Goal: Complete application form

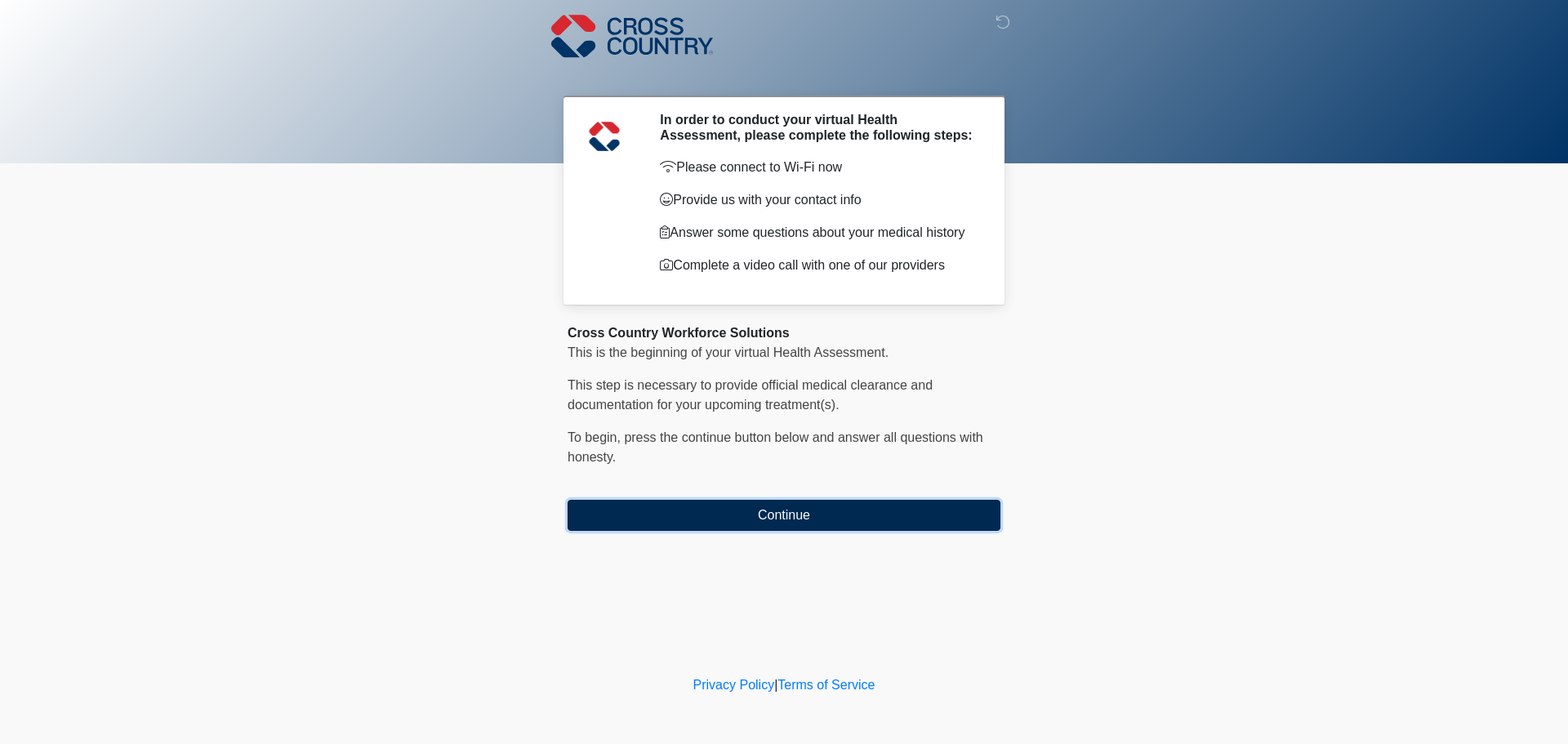
click at [831, 521] on button "Continue" at bounding box center [784, 515] width 433 height 31
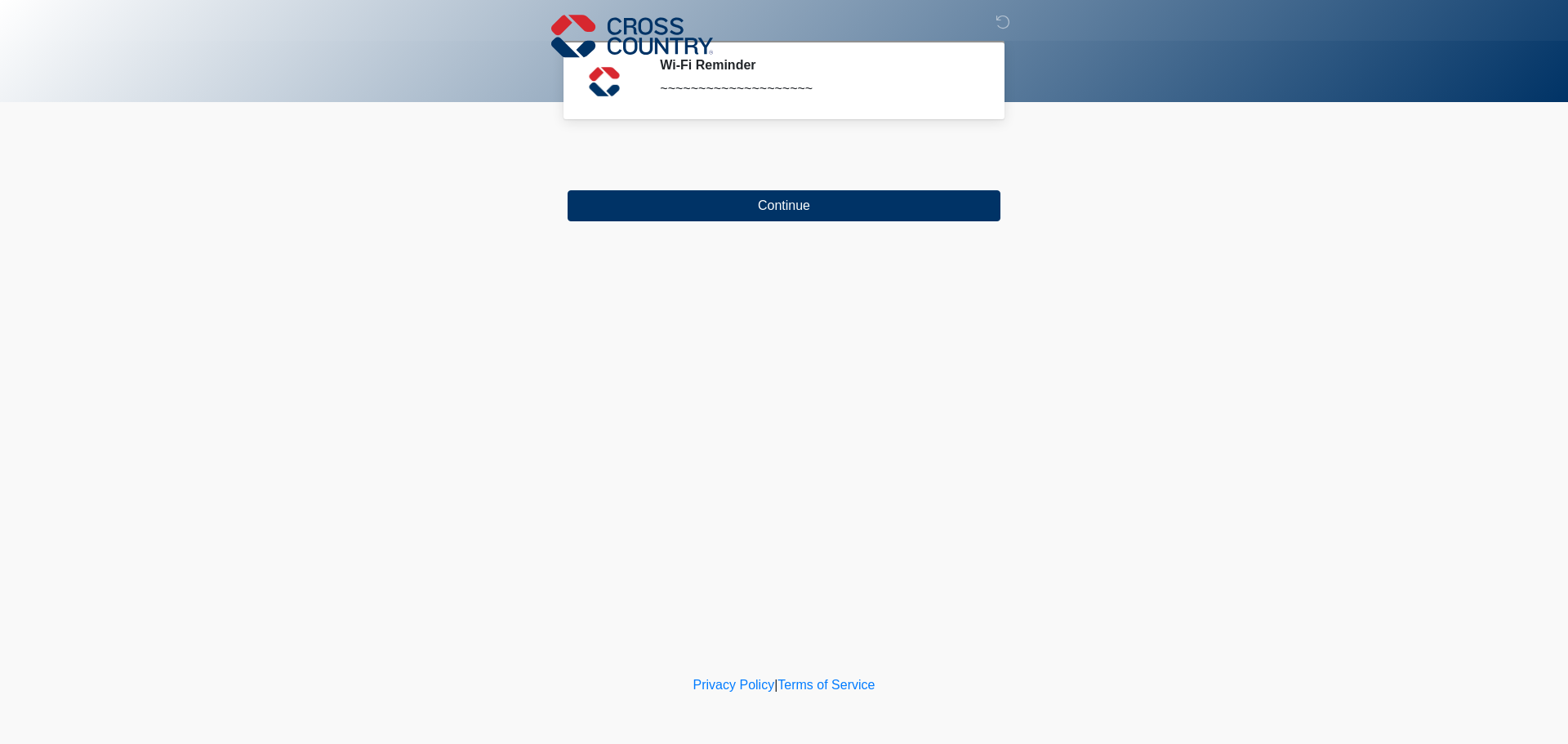
click at [734, 78] on div "Wi-Fi Reminder ~~~~~~~~~~~~~~~~~~~~" at bounding box center [818, 79] width 317 height 46
click at [732, 87] on div "~~~~~~~~~~~~~~~~~~~~" at bounding box center [818, 89] width 317 height 20
click at [732, 93] on div "~~~~~~~~~~~~~~~~~~~~" at bounding box center [818, 89] width 317 height 20
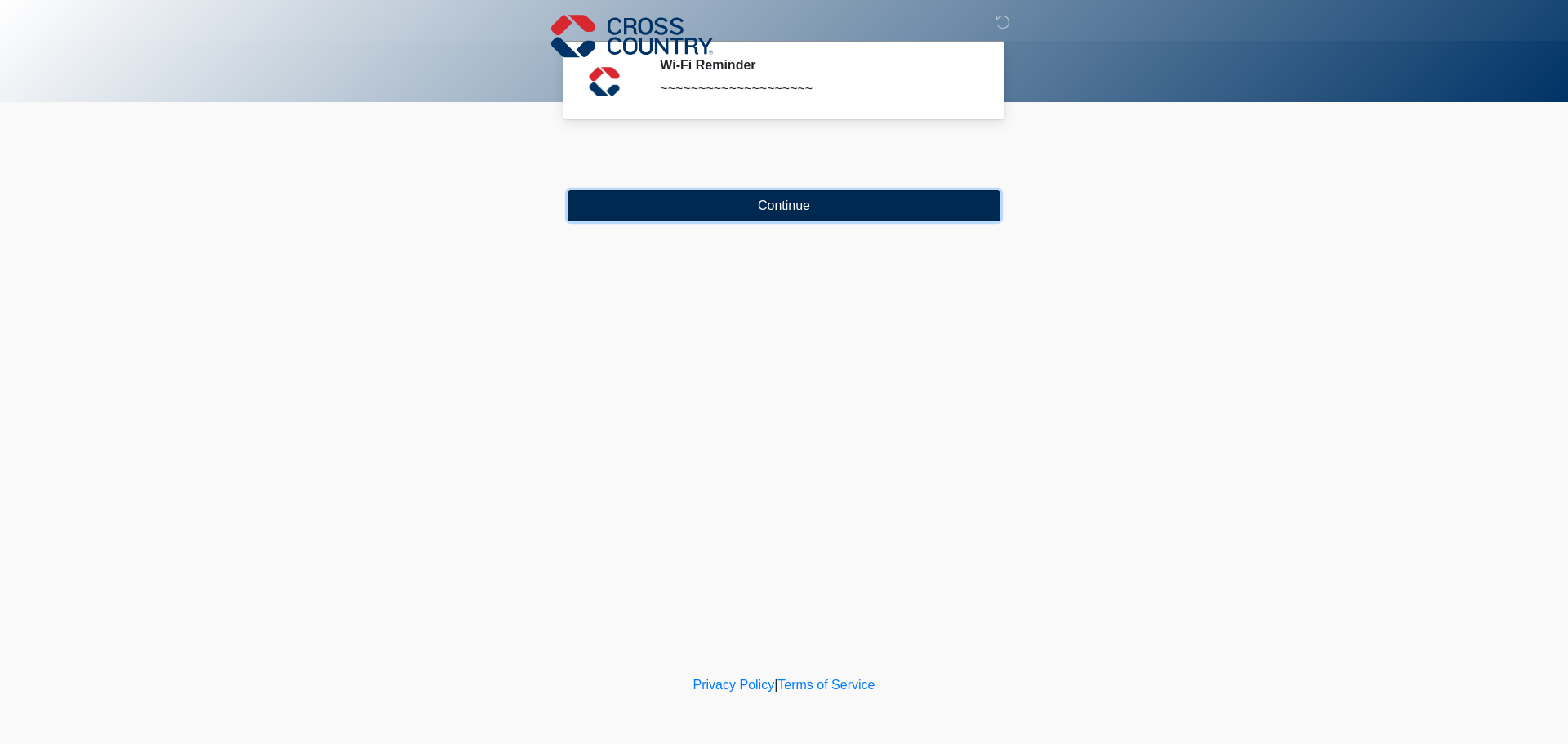
click at [796, 211] on button "Continue" at bounding box center [784, 206] width 433 height 31
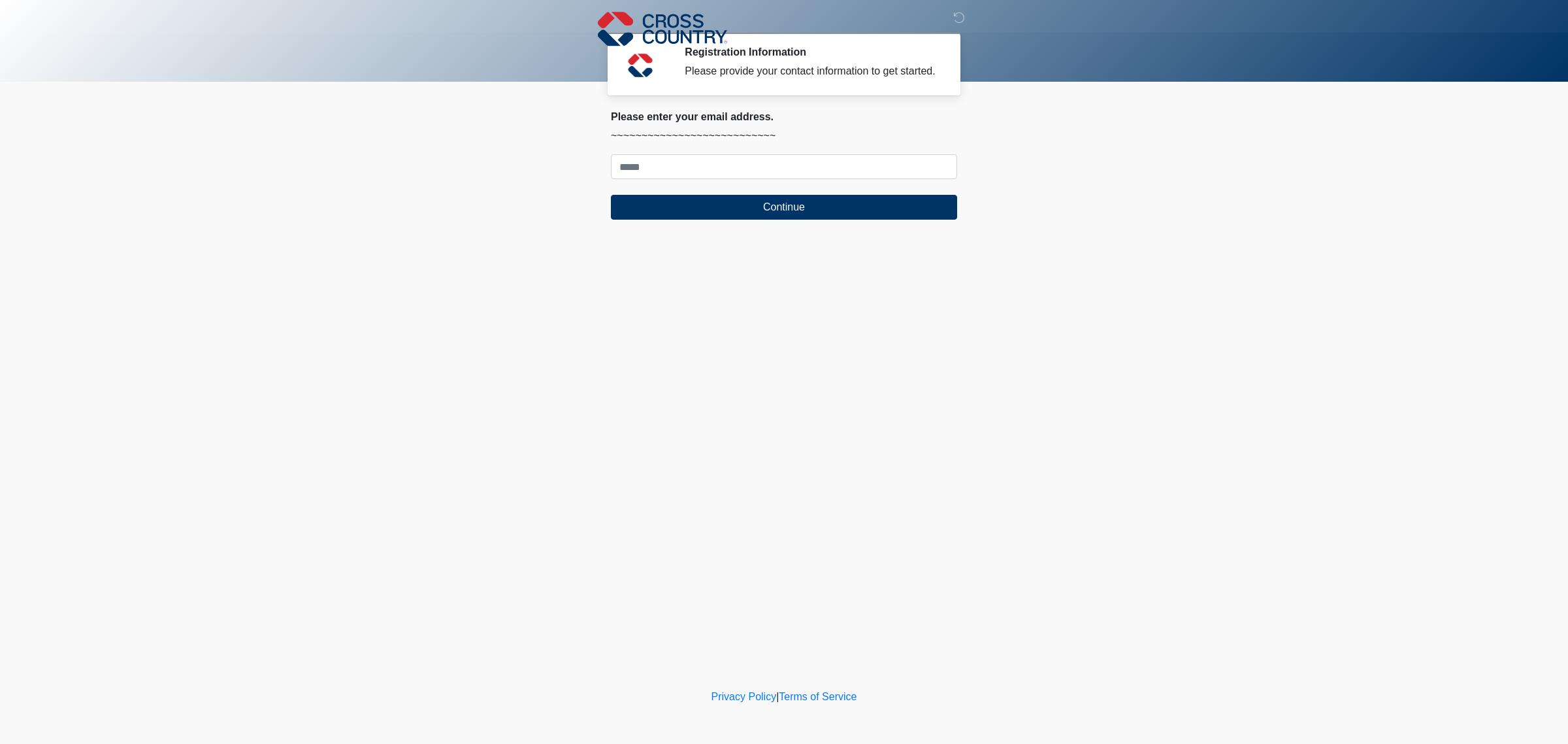
drag, startPoint x: 1138, startPoint y: 0, endPoint x: 1253, endPoint y: 295, distance: 316.6
click at [1253, 296] on body "‎ ‎ ‎ Registration Information Please provide your contact information to get s…" at bounding box center [784, 372] width 1568 height 744
click at [759, 161] on input "Where should we email your response?" at bounding box center [784, 167] width 346 height 25
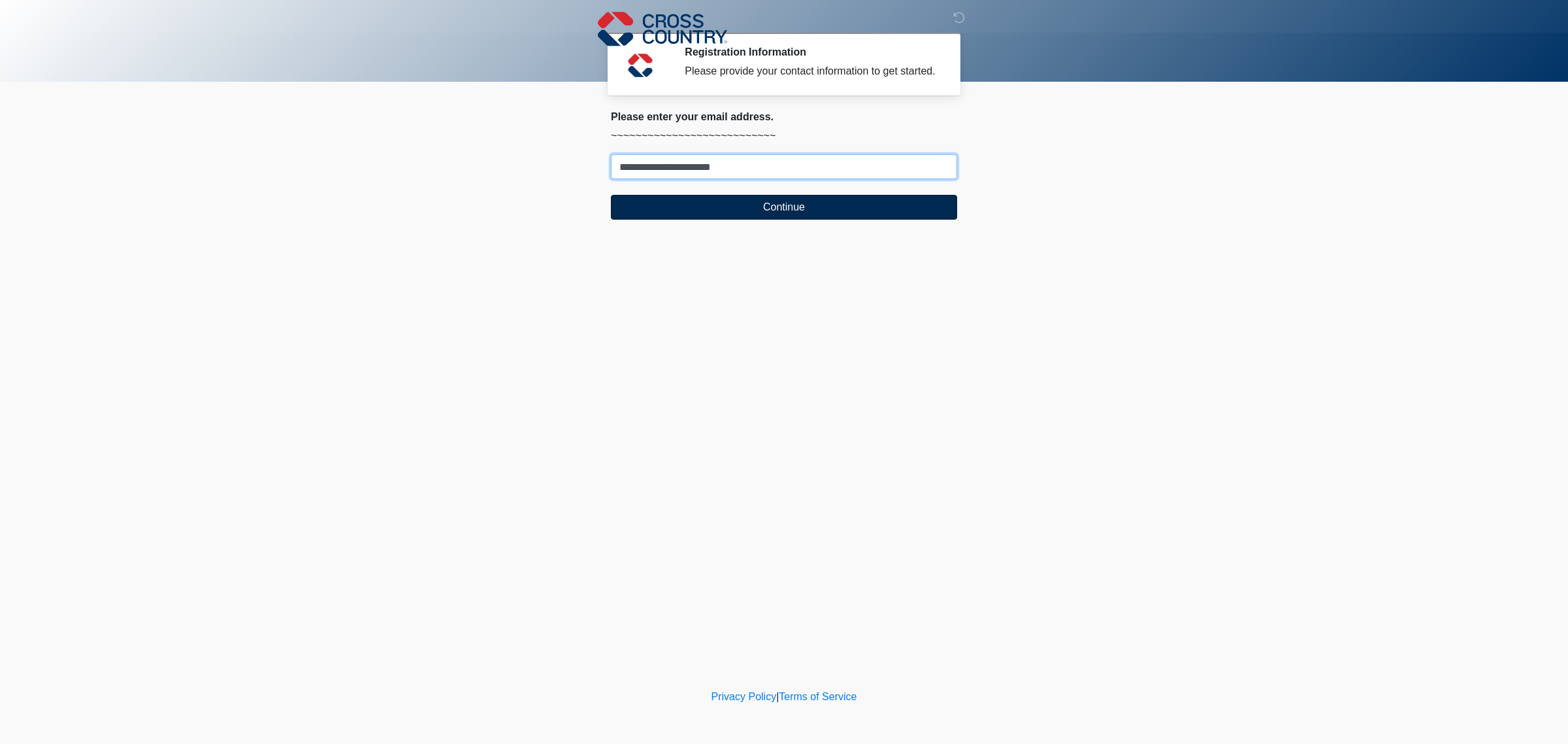
type input "**********"
click at [779, 202] on button "Continue" at bounding box center [784, 207] width 346 height 25
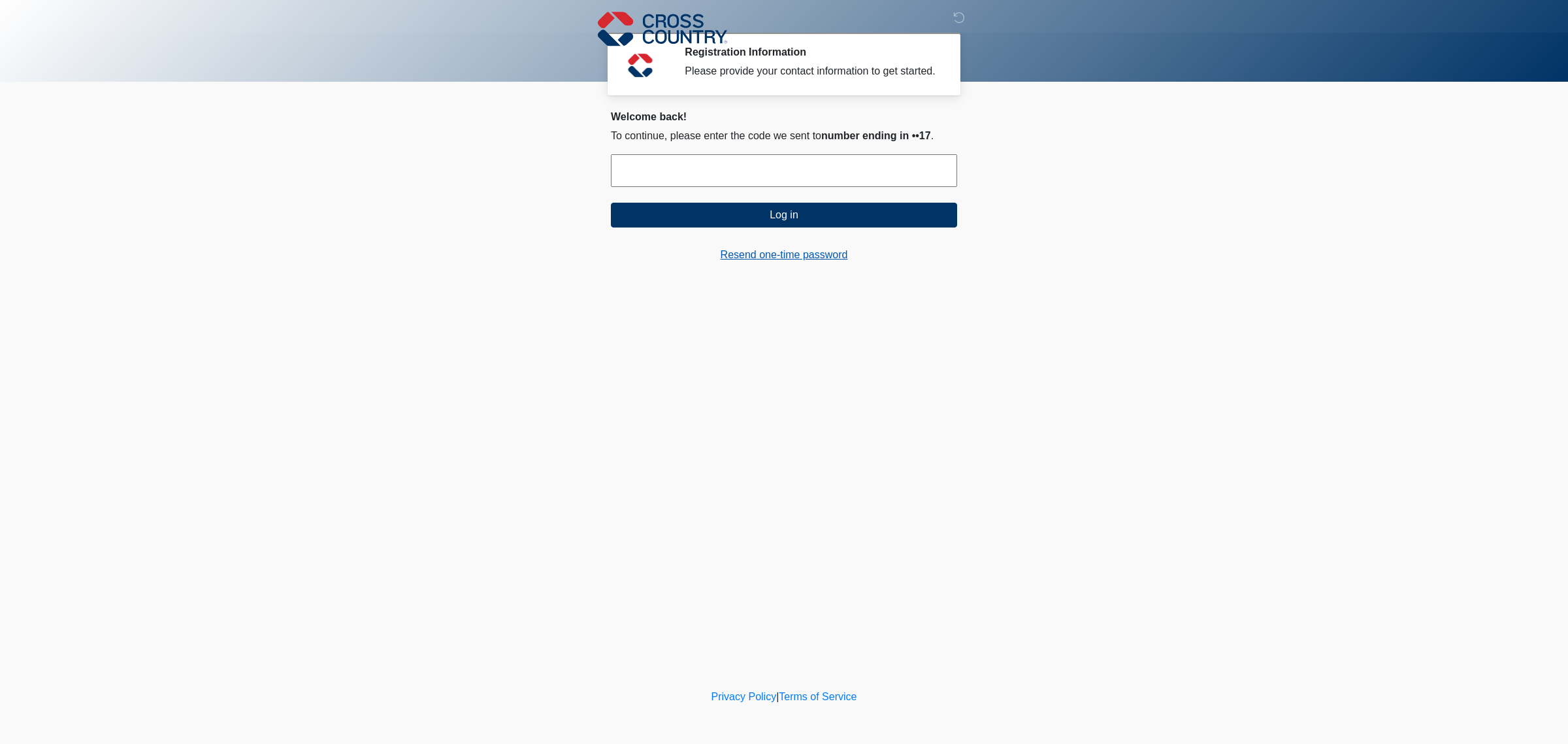
click at [770, 256] on link "Resend one-time password" at bounding box center [784, 255] width 346 height 16
click at [765, 183] on input "text" at bounding box center [784, 170] width 346 height 32
click at [765, 184] on input "text" at bounding box center [784, 170] width 346 height 32
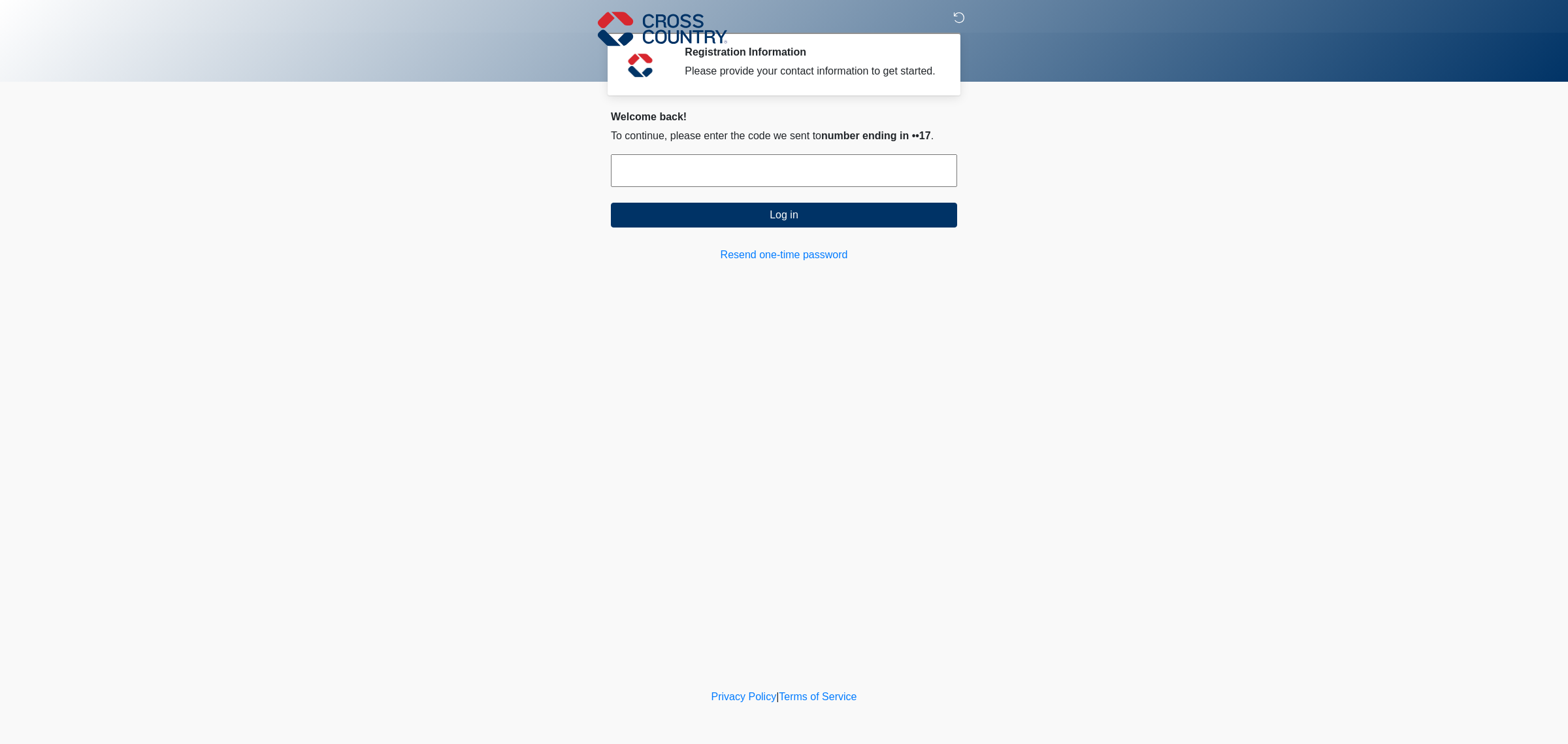
click at [958, 19] on icon at bounding box center [959, 17] width 12 height 12
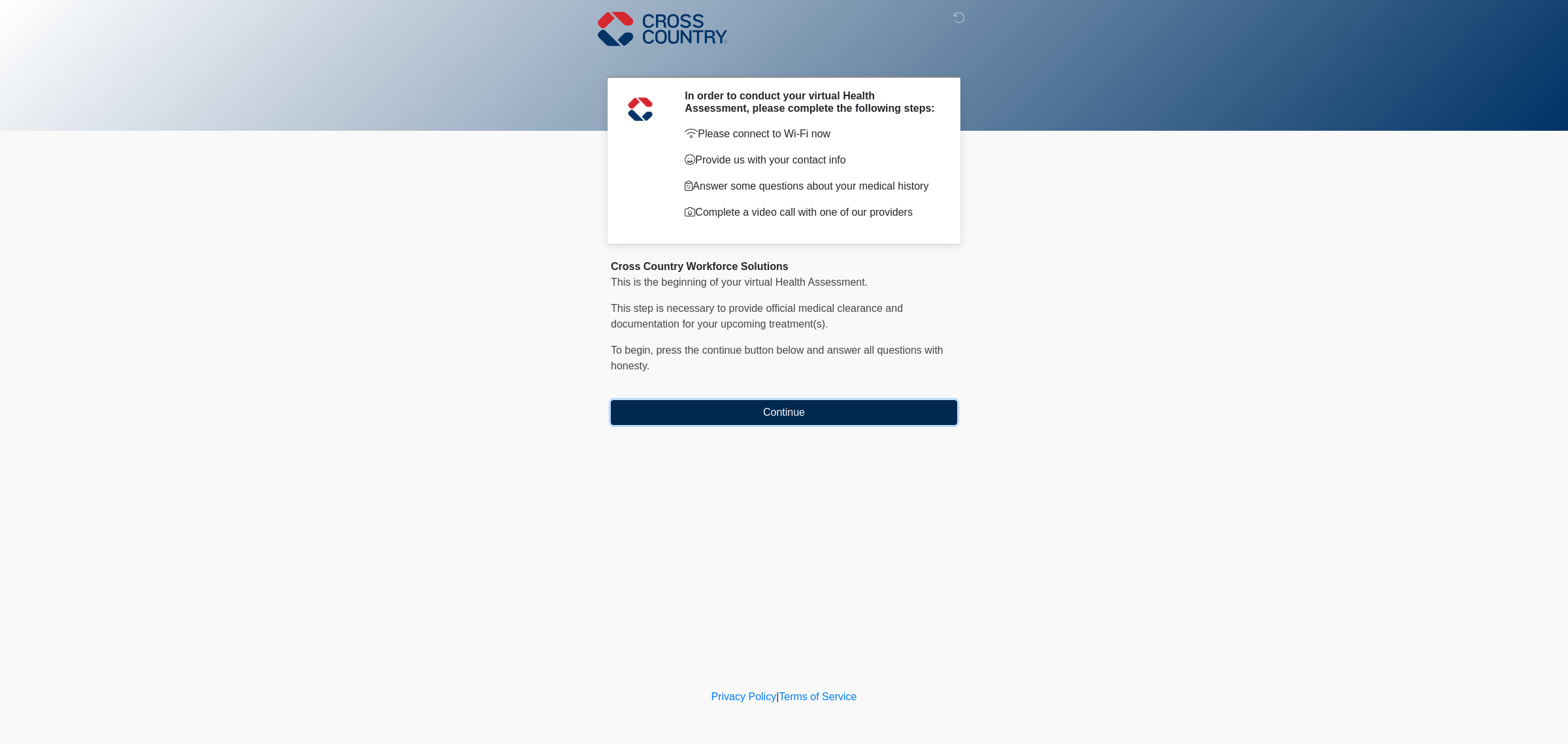
click at [780, 416] on button "Continue" at bounding box center [784, 412] width 346 height 25
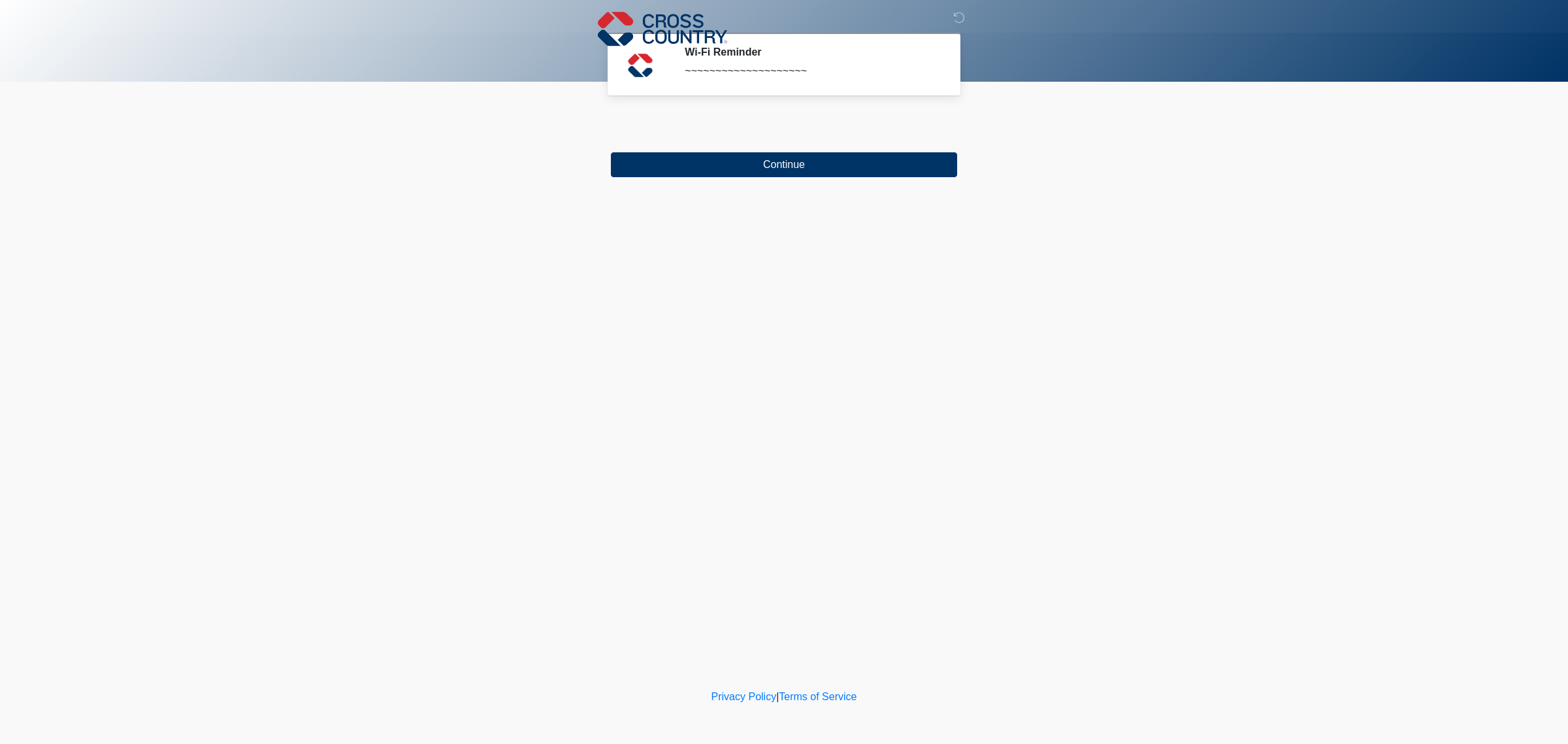
click at [690, 80] on div "Wi-Fi Reminder ~~~~~~~~~~~~~~~~~~~~" at bounding box center [811, 63] width 253 height 36
click at [797, 178] on div "‎ ‎ ‎ Wi-Fi Reminder ~~~~~~~~~~~~~~~~~~~~ Please connect to Wi-Fi now Provide u…" at bounding box center [784, 343] width 392 height 660
click at [792, 171] on button "Continue" at bounding box center [784, 164] width 346 height 25
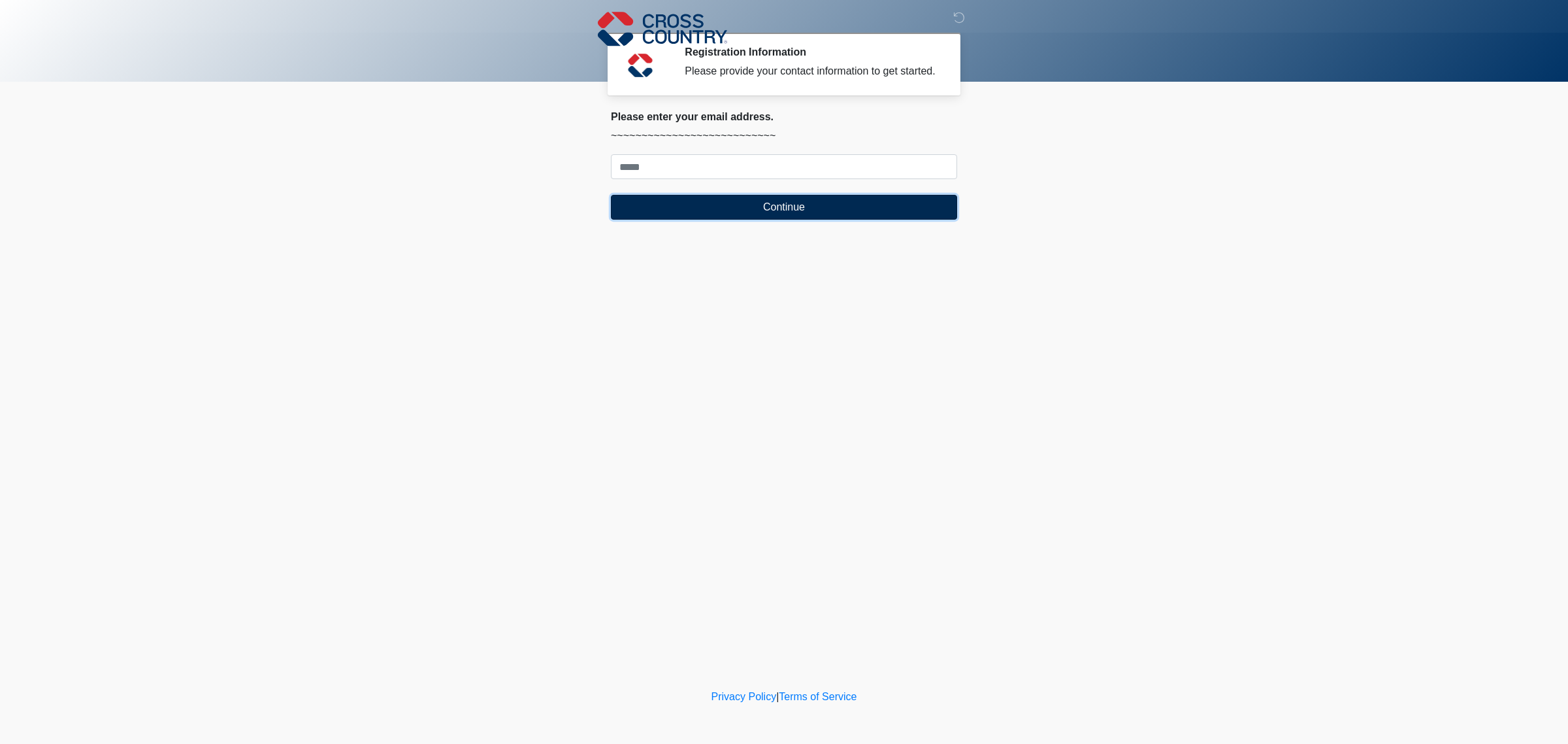
click at [776, 202] on button "Continue" at bounding box center [784, 207] width 346 height 25
type input "**********"
click at [753, 202] on button "Continue" at bounding box center [784, 207] width 346 height 25
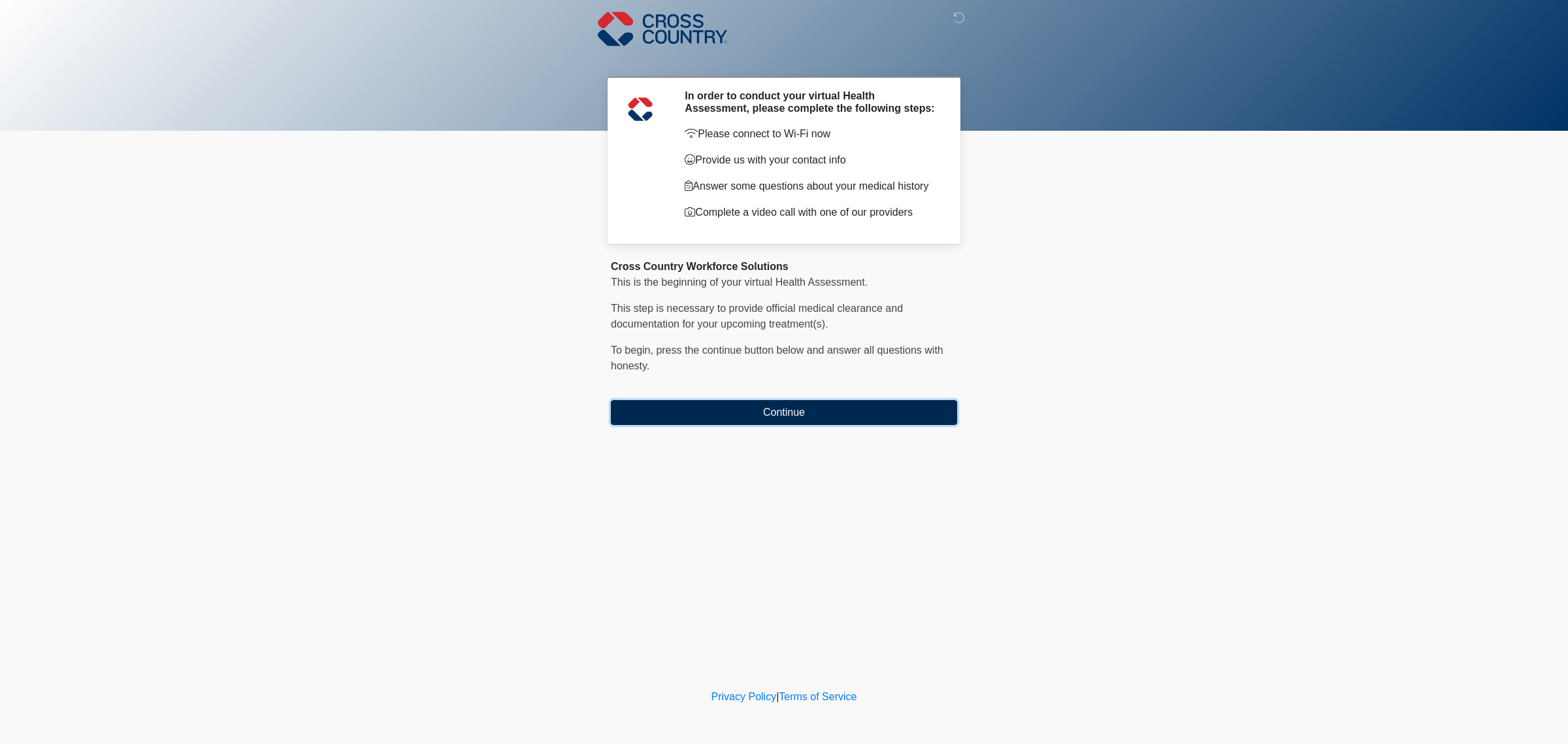
click at [808, 416] on button "Continue" at bounding box center [784, 412] width 346 height 25
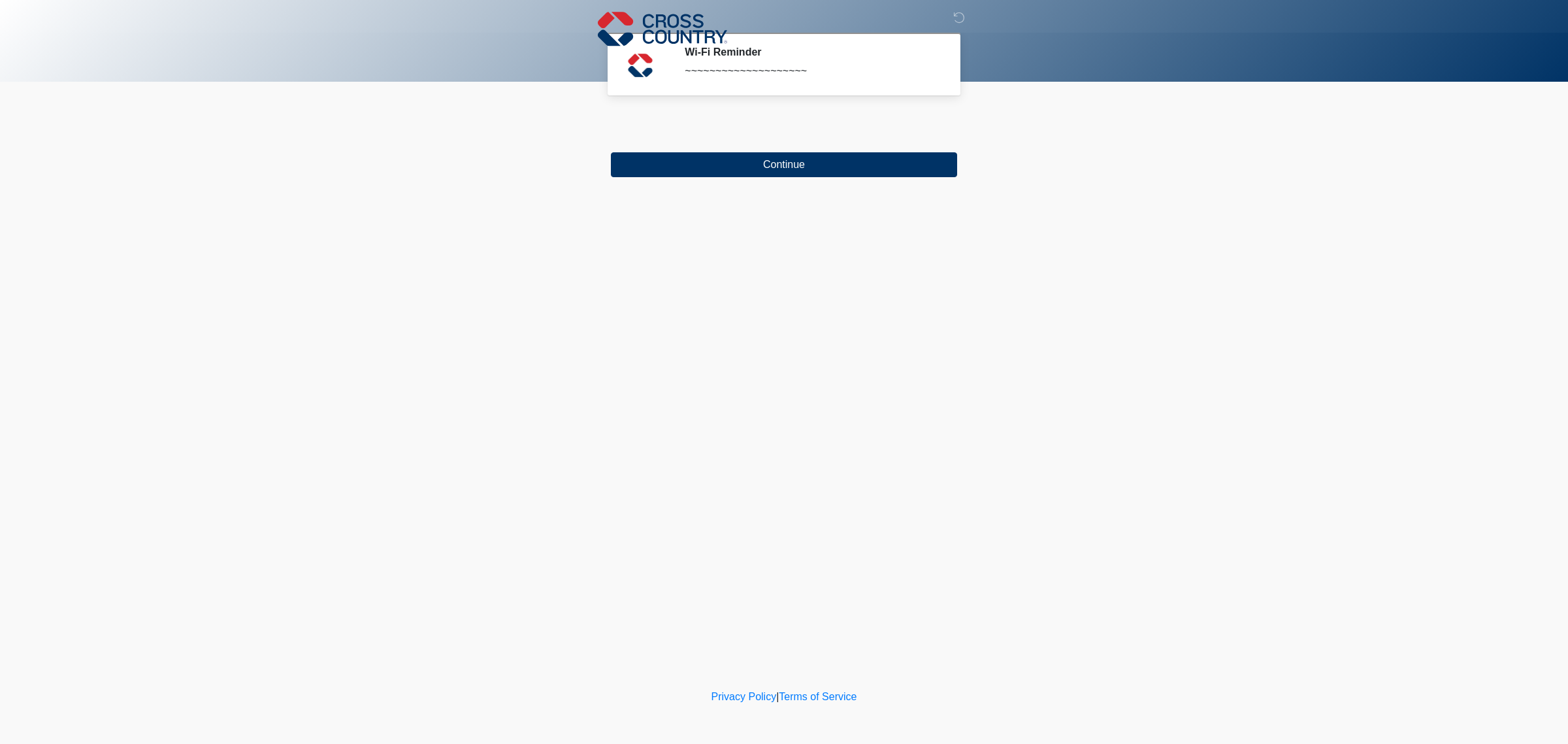
click at [775, 72] on div "~~~~~~~~~~~~~~~~~~~~" at bounding box center [811, 71] width 253 height 16
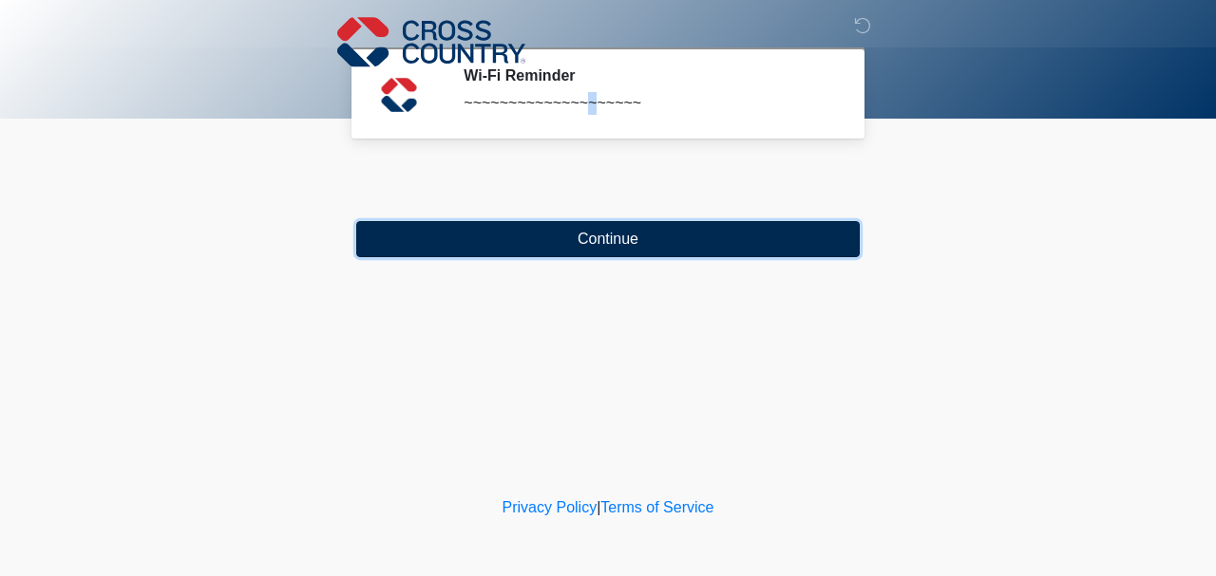
drag, startPoint x: 2095, startPoint y: 1, endPoint x: 742, endPoint y: 243, distance: 1374.8
click at [742, 243] on button "Continue" at bounding box center [607, 239] width 503 height 36
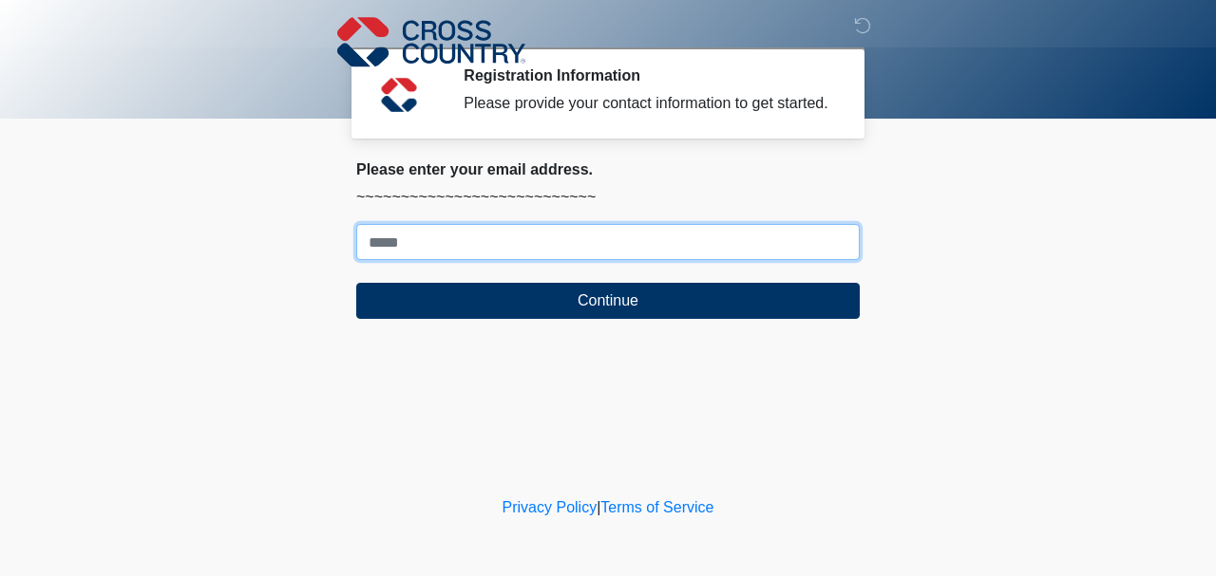
click at [490, 251] on input "Where should we email your response?" at bounding box center [607, 242] width 503 height 36
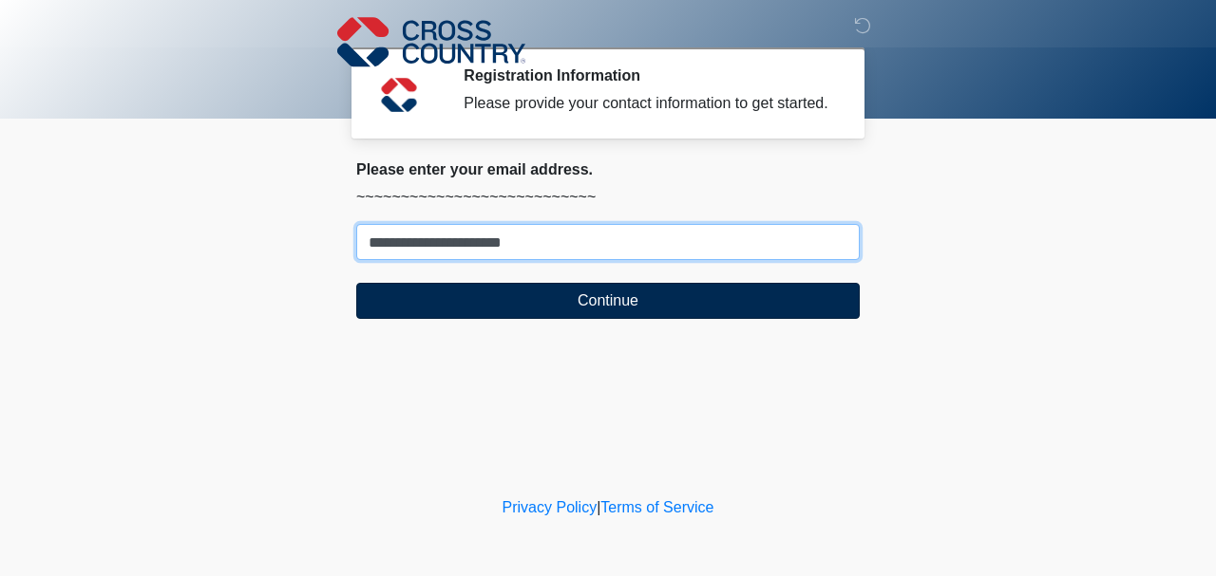
type input "**********"
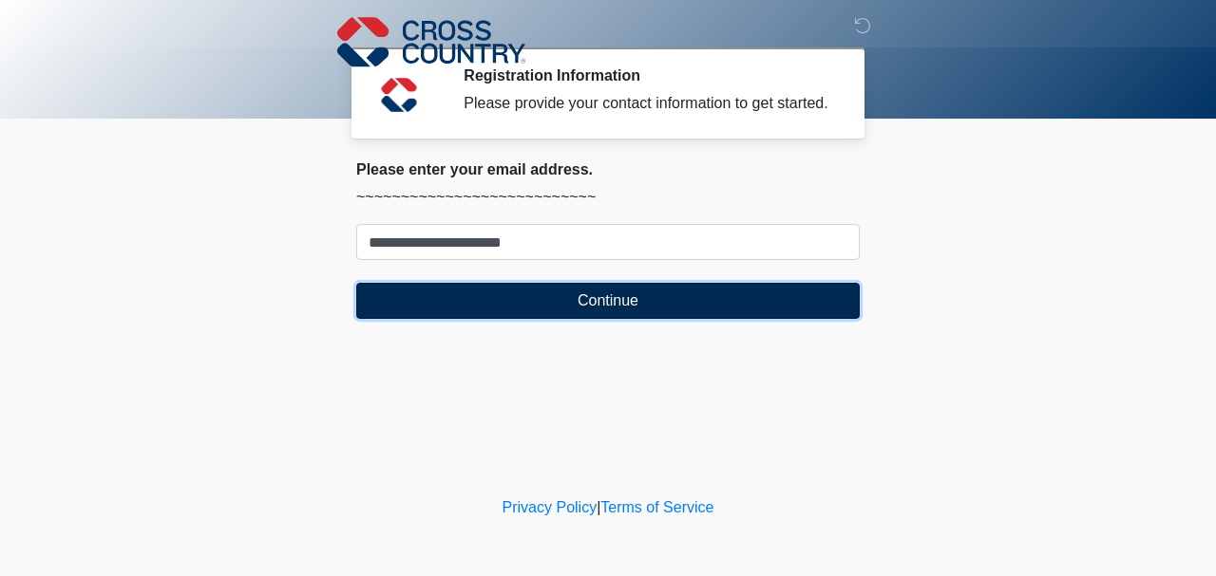
click at [501, 293] on button "Continue" at bounding box center [607, 301] width 503 height 36
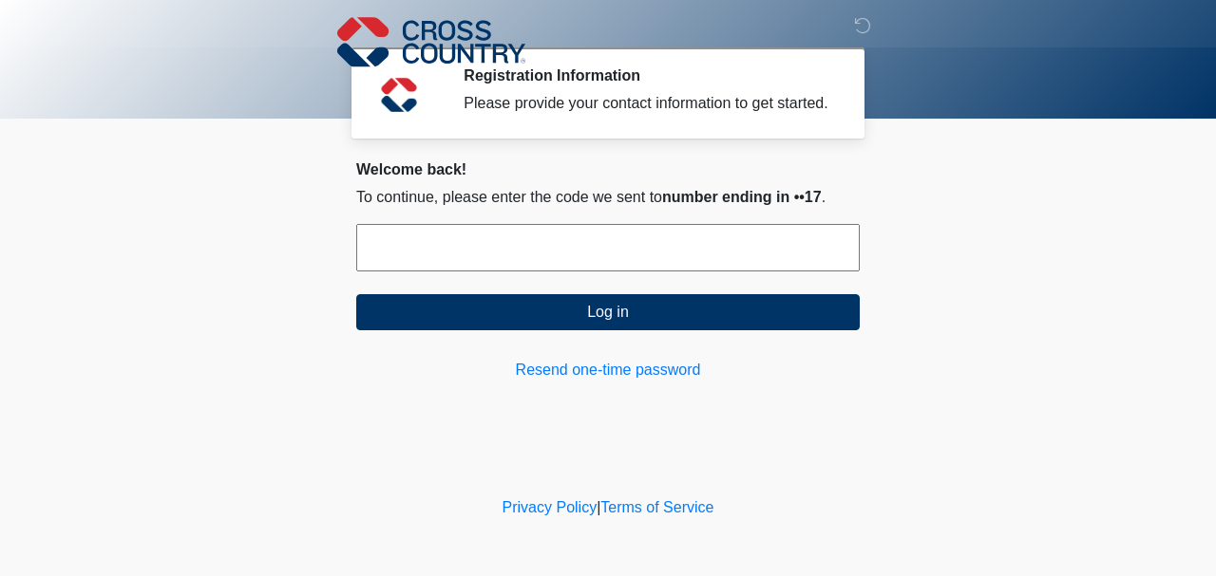
click at [511, 253] on input "text" at bounding box center [607, 247] width 503 height 47
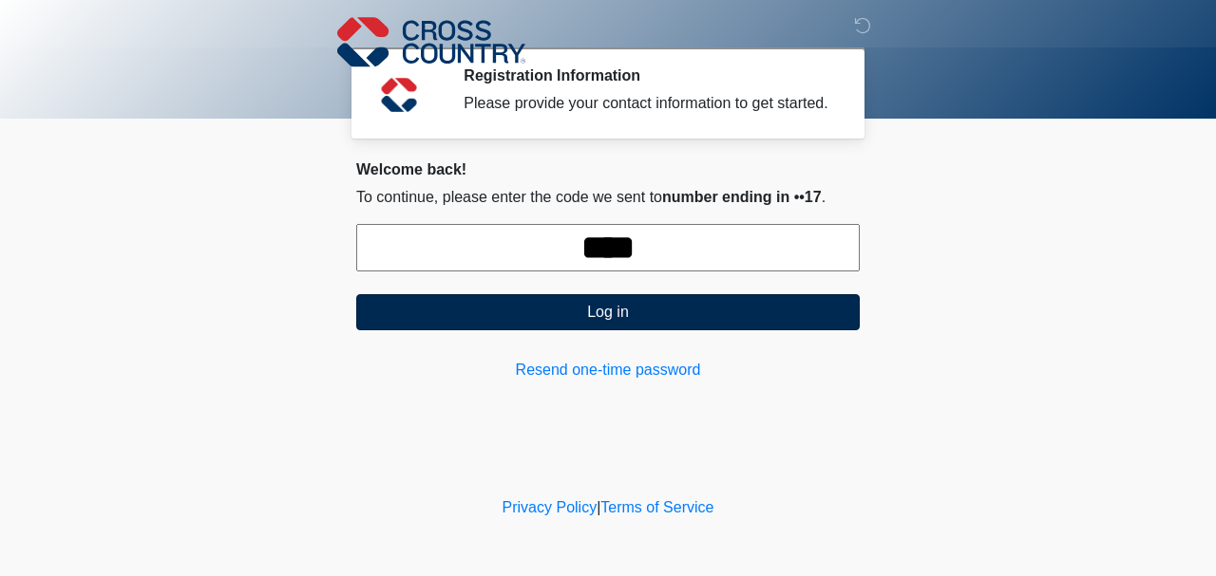
type input "****"
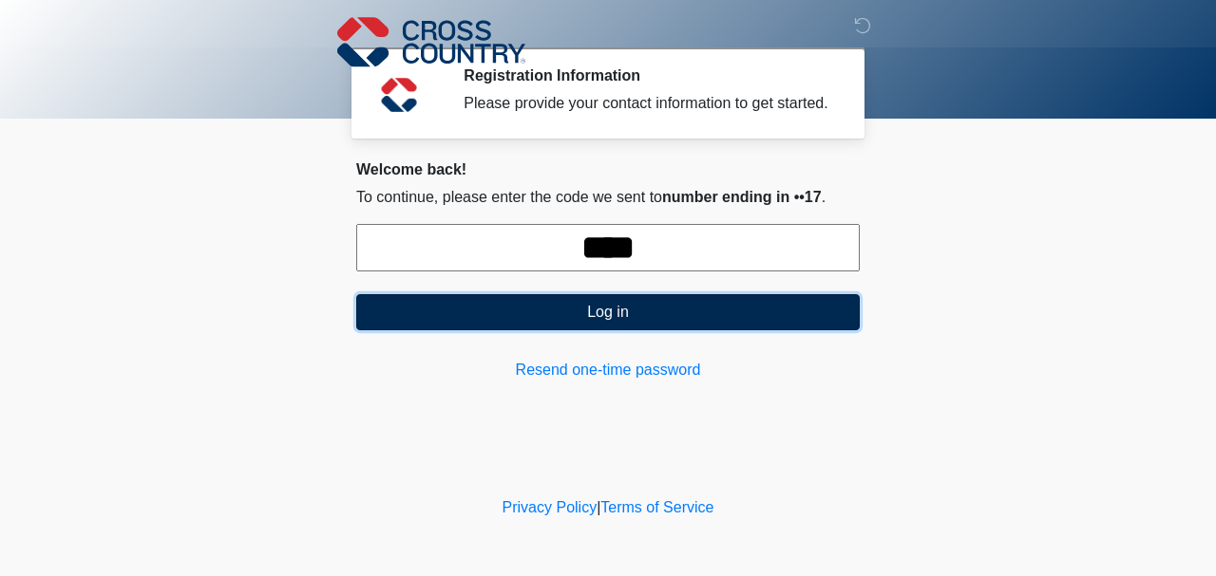
click at [561, 322] on button "Log in" at bounding box center [607, 312] width 503 height 36
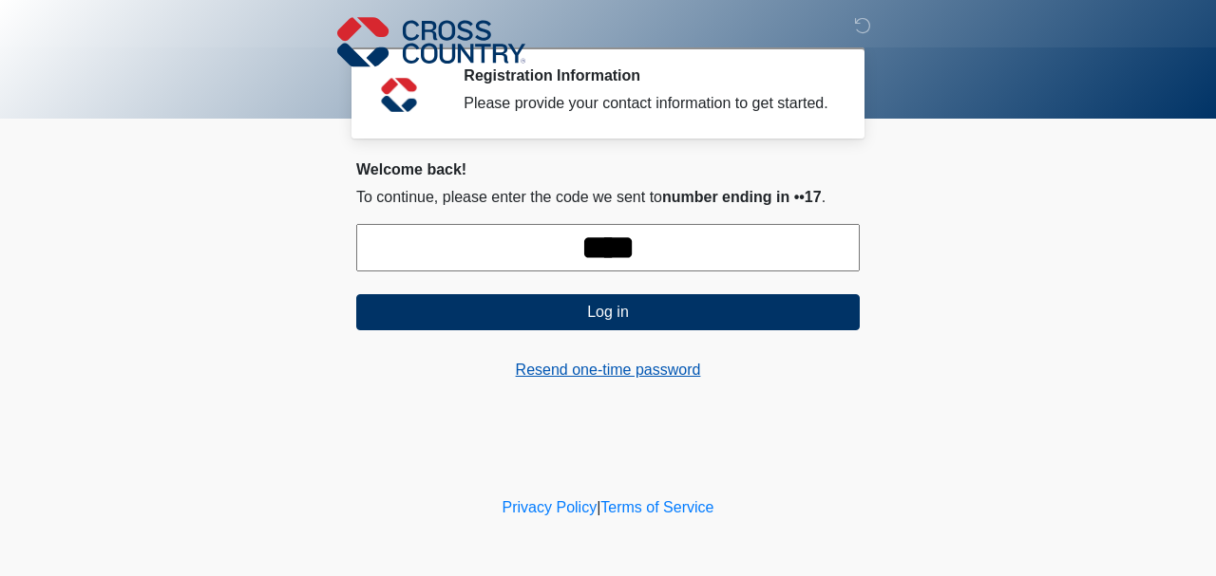
click at [657, 367] on link "Resend one-time password" at bounding box center [607, 370] width 503 height 23
